Goal: Find specific page/section: Find specific page/section

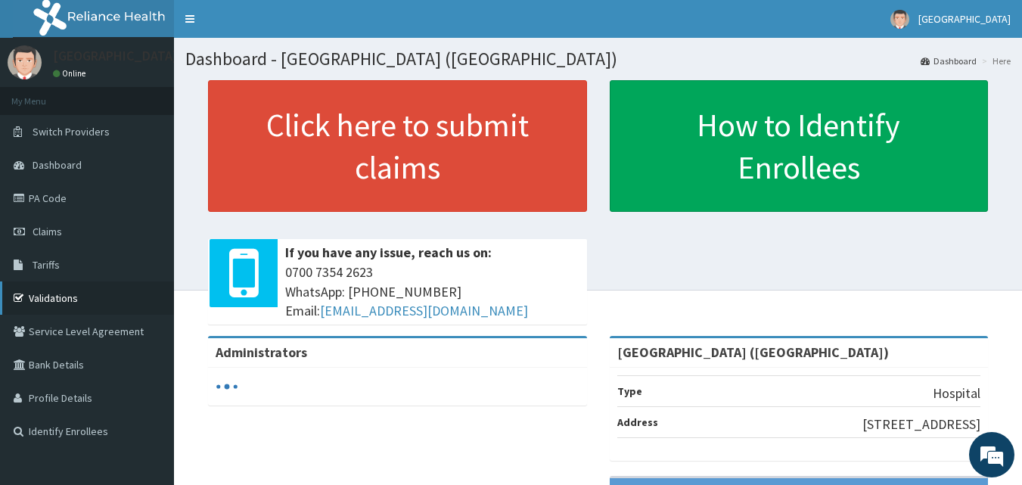
click at [59, 297] on link "Validations" at bounding box center [87, 297] width 174 height 33
click at [45, 293] on link "Validations" at bounding box center [87, 297] width 174 height 33
